Goal: Transaction & Acquisition: Book appointment/travel/reservation

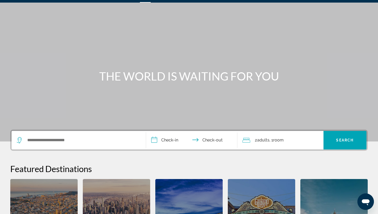
scroll to position [12, 0]
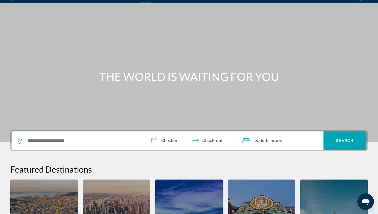
click at [52, 136] on div "Search widget" at bounding box center [79, 140] width 124 height 19
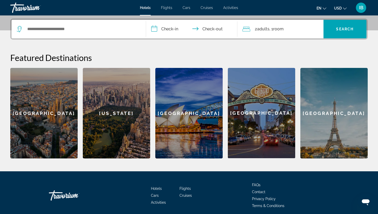
scroll to position [126, 0]
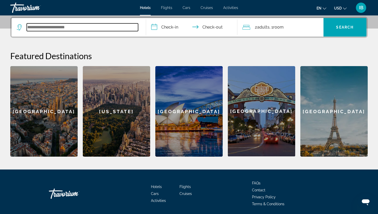
click at [110, 30] on input "Search widget" at bounding box center [82, 27] width 111 height 8
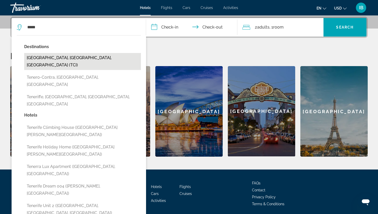
click at [72, 59] on button "[GEOGRAPHIC_DATA], [GEOGRAPHIC_DATA], [GEOGRAPHIC_DATA] (TCI)" at bounding box center [82, 61] width 117 height 17
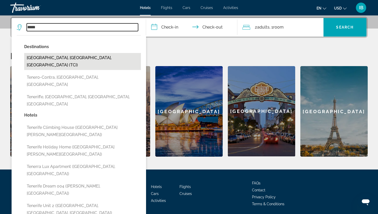
type input "**********"
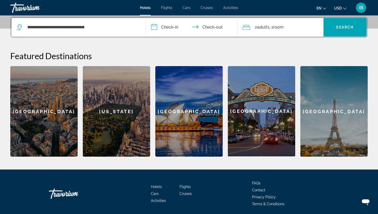
click at [176, 24] on input "**********" at bounding box center [192, 28] width 93 height 20
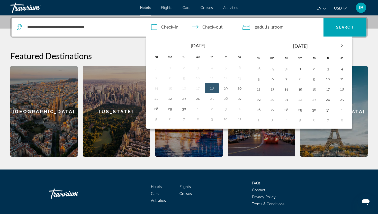
click at [215, 89] on button "18" at bounding box center [212, 88] width 8 height 7
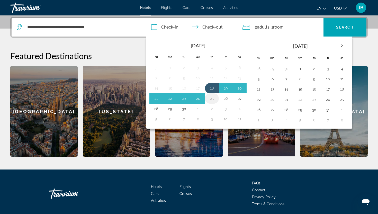
click at [211, 98] on button "25" at bounding box center [212, 98] width 8 height 7
type input "**********"
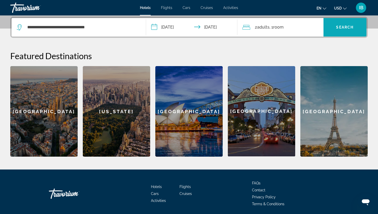
click at [334, 28] on span "Search widget" at bounding box center [344, 27] width 43 height 12
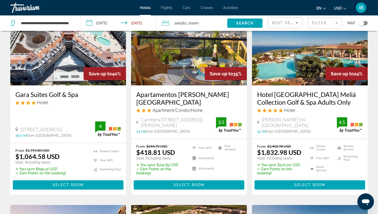
scroll to position [47, 0]
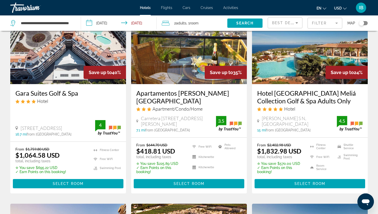
click at [336, 25] on mat-form-field "Filter" at bounding box center [324, 23] width 35 height 11
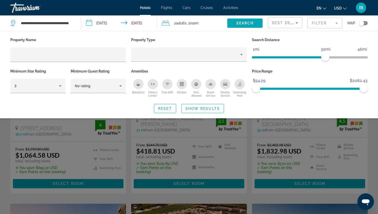
click at [336, 25] on mat-form-field "Filter" at bounding box center [324, 23] width 35 height 11
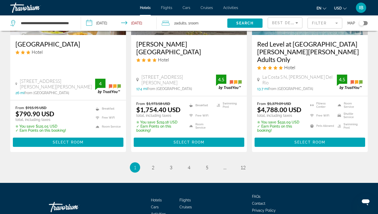
scroll to position [717, 0]
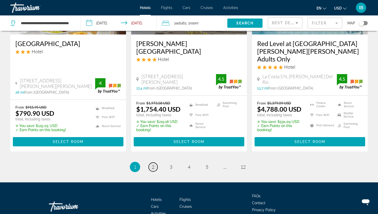
click at [154, 162] on link "page 2" at bounding box center [153, 166] width 9 height 9
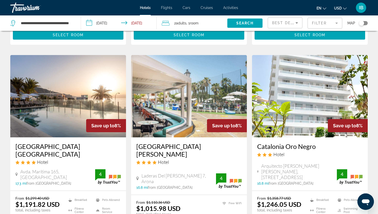
scroll to position [593, 0]
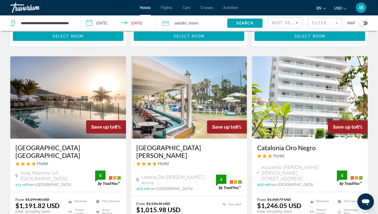
click at [362, 5] on span "IB" at bounding box center [361, 7] width 4 height 5
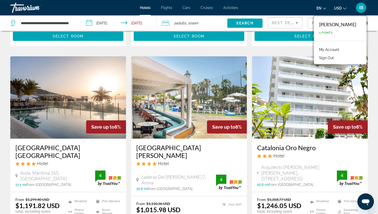
click at [342, 48] on link "My Account" at bounding box center [328, 49] width 25 height 7
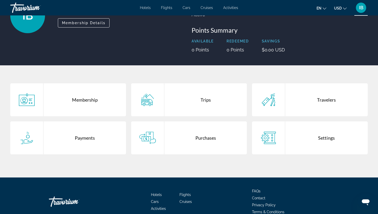
scroll to position [51, 0]
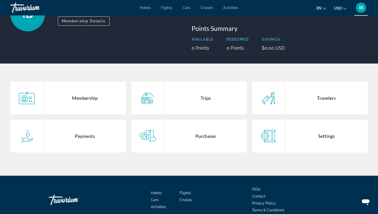
click at [201, 142] on div "Purchases" at bounding box center [205, 136] width 83 height 33
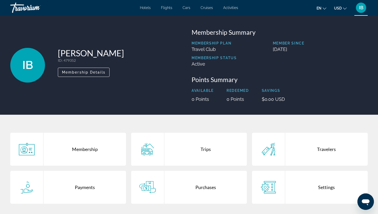
click at [83, 150] on div "Membership" at bounding box center [84, 149] width 83 height 33
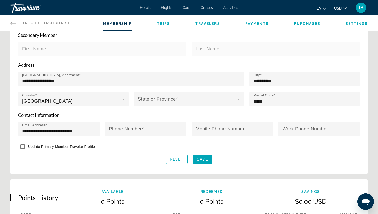
scroll to position [150, 0]
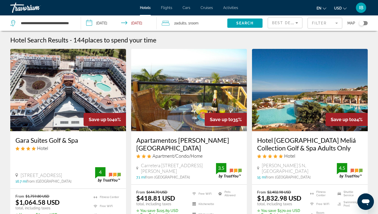
click at [168, 7] on span "Flights" at bounding box center [166, 8] width 11 height 4
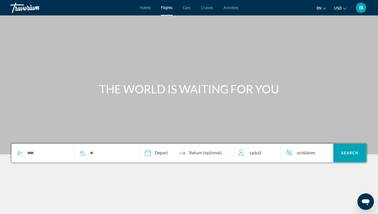
click at [208, 8] on span "Cruises" at bounding box center [207, 8] width 12 height 4
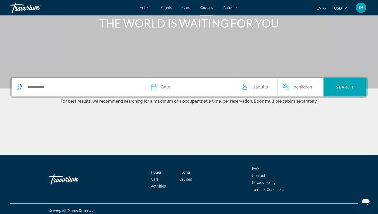
scroll to position [70, 0]
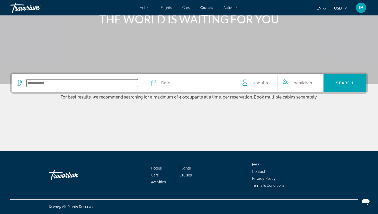
click at [41, 84] on input "Search widget" at bounding box center [82, 83] width 111 height 8
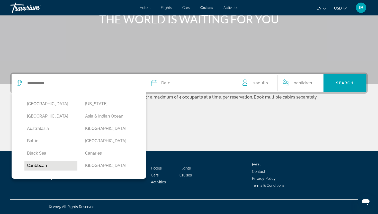
click at [41, 165] on button "Caribbean" at bounding box center [50, 166] width 53 height 10
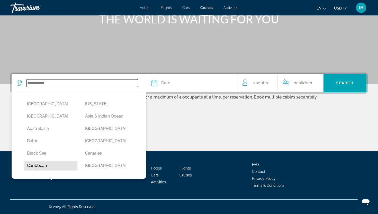
type input "*********"
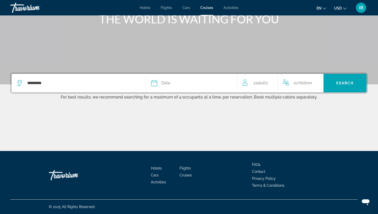
click at [164, 85] on span "Date" at bounding box center [165, 82] width 9 height 7
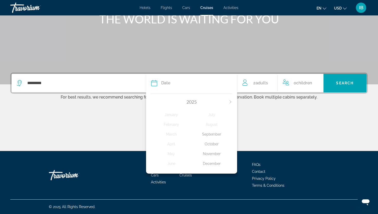
click at [230, 100] on icon "Next month" at bounding box center [230, 101] width 3 height 3
click at [174, 113] on div "January" at bounding box center [171, 114] width 40 height 9
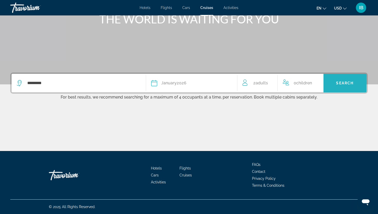
click at [343, 86] on span "Search widget" at bounding box center [344, 83] width 43 height 12
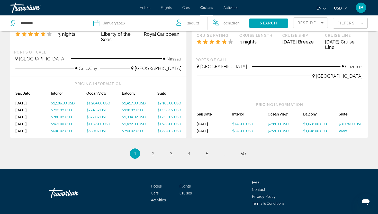
scroll to position [601, 0]
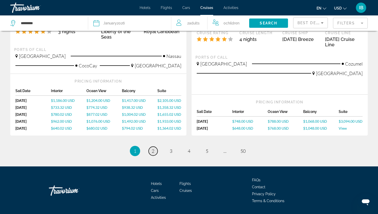
click at [154, 148] on span "2" at bounding box center [153, 151] width 3 height 6
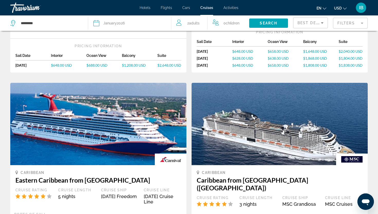
scroll to position [195, 0]
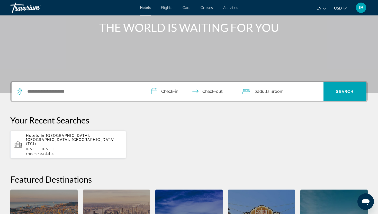
scroll to position [62, 0]
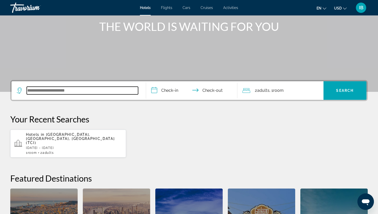
click at [113, 89] on input "Search widget" at bounding box center [82, 91] width 111 height 8
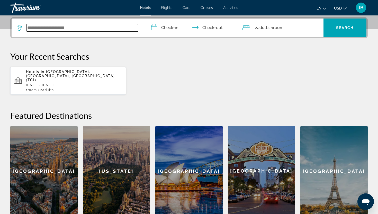
scroll to position [126, 0]
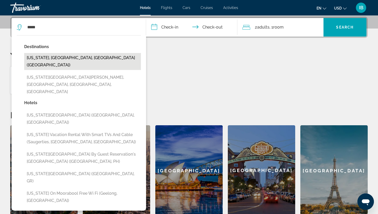
click at [80, 55] on button "New York, NY, United States (NYC)" at bounding box center [82, 61] width 117 height 17
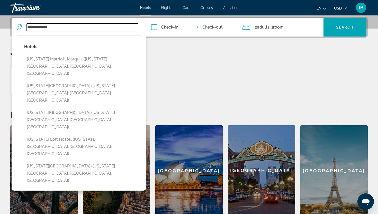
type input "**********"
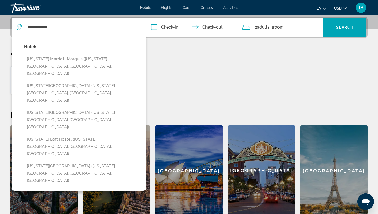
click at [230, 11] on div "Hotels Flights Cars Cruises Activities Hotels Flights Cars Cruises Activities e…" at bounding box center [189, 7] width 378 height 13
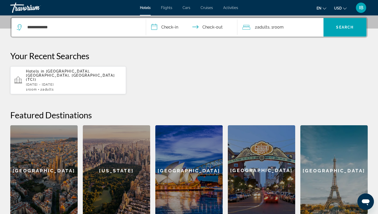
click at [230, 8] on span "Activities" at bounding box center [230, 8] width 15 height 4
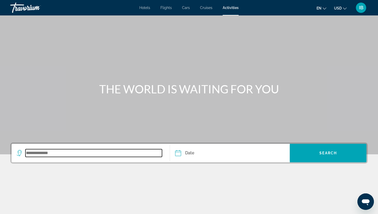
click at [52, 156] on input "Search widget" at bounding box center [93, 153] width 136 height 8
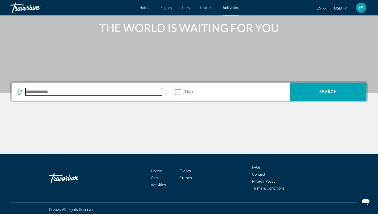
scroll to position [64, 0]
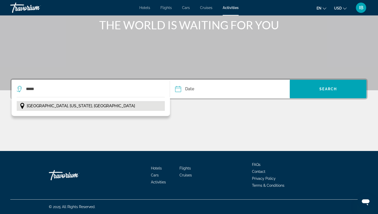
click at [51, 106] on span "Miami, Florida, USA" at bounding box center [81, 105] width 108 height 7
type input "**********"
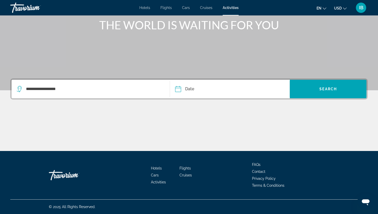
click at [186, 87] on input "Date" at bounding box center [203, 90] width 59 height 20
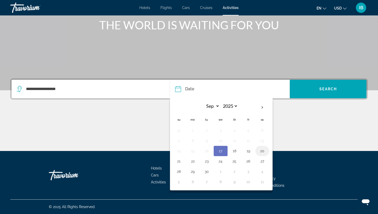
click at [261, 151] on button "20" at bounding box center [262, 150] width 8 height 7
type input "**********"
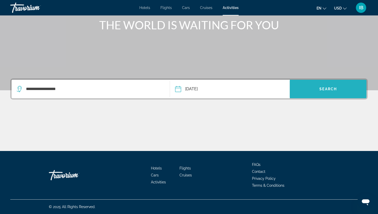
click at [330, 90] on span "Search" at bounding box center [327, 89] width 17 height 4
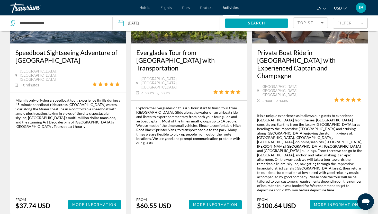
scroll to position [823, 0]
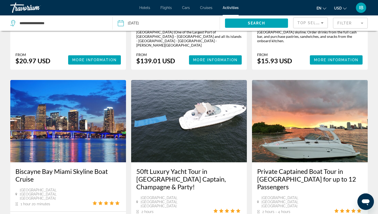
scroll to position [470, 0]
